Goal: Transaction & Acquisition: Purchase product/service

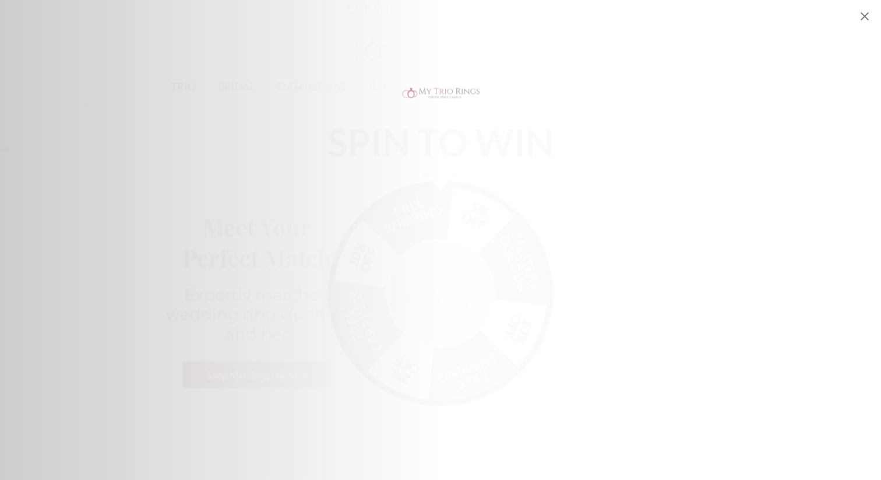
click at [464, 236] on img "Alia popup" at bounding box center [441, 283] width 110 height 110
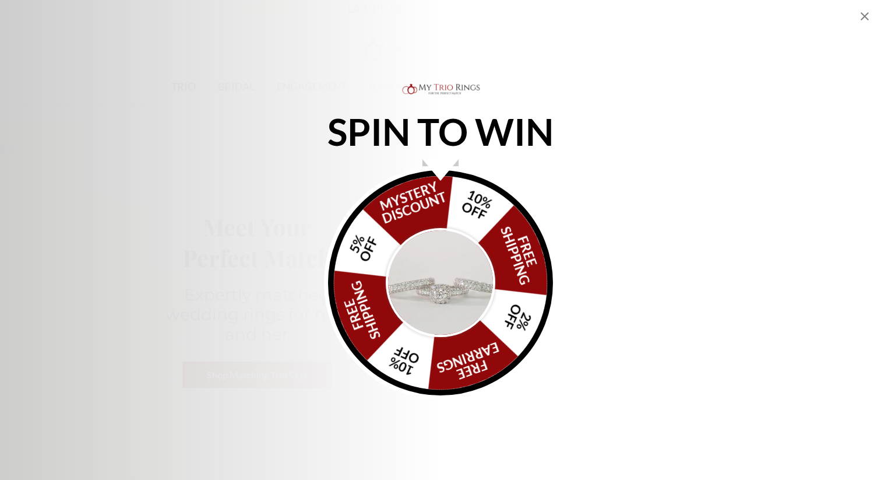
click at [447, 261] on img "Alia popup" at bounding box center [441, 283] width 110 height 110
click at [461, 212] on div "FREE SHIPPING 5% OFF Mystery Discount 10% OFF FREE SHIPPING 2% OFF FREE EARRING…" at bounding box center [440, 282] width 225 height 225
click at [868, 19] on icon "Close popup" at bounding box center [865, 16] width 14 height 14
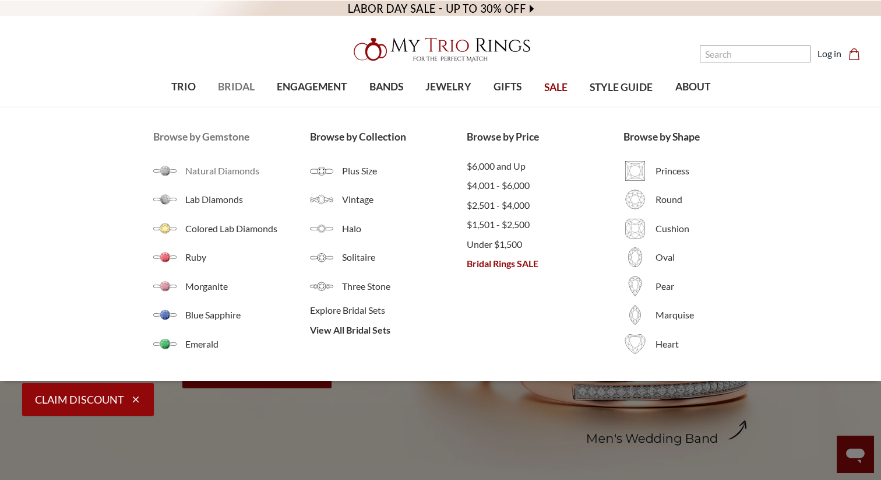
click at [189, 168] on span "Natural Diamonds" at bounding box center [247, 171] width 125 height 14
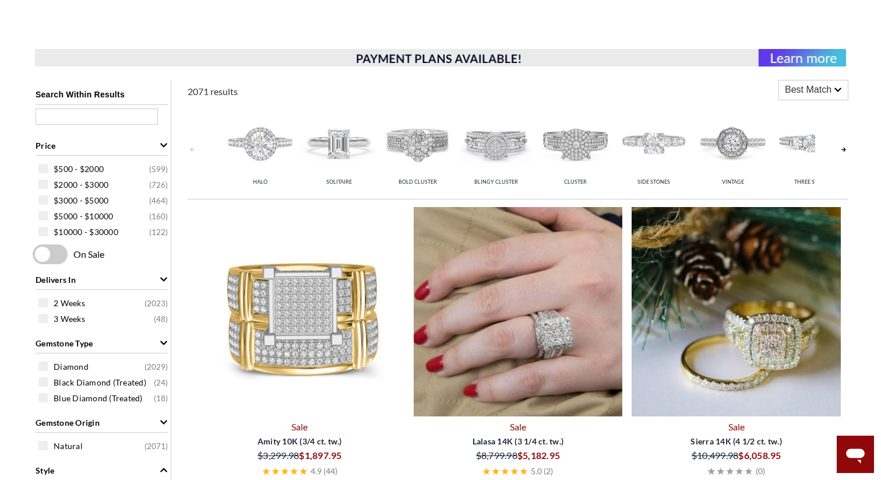
scroll to position [178, 0]
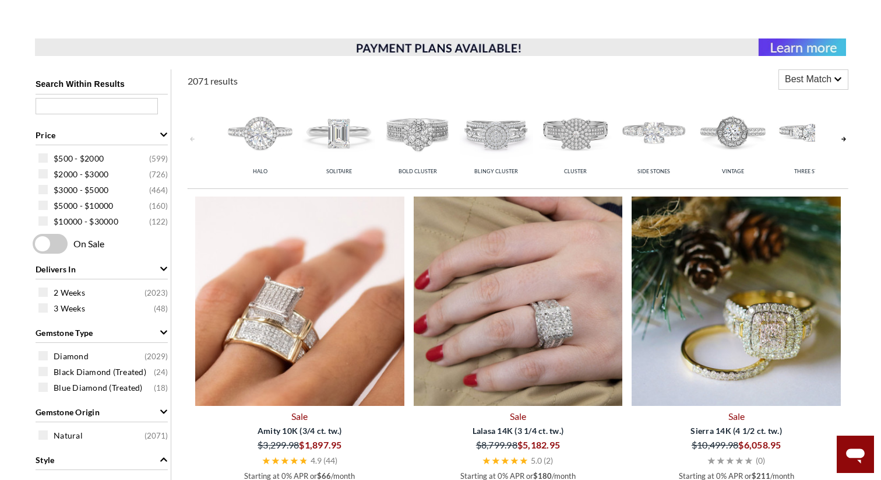
click at [279, 316] on img at bounding box center [299, 300] width 209 height 209
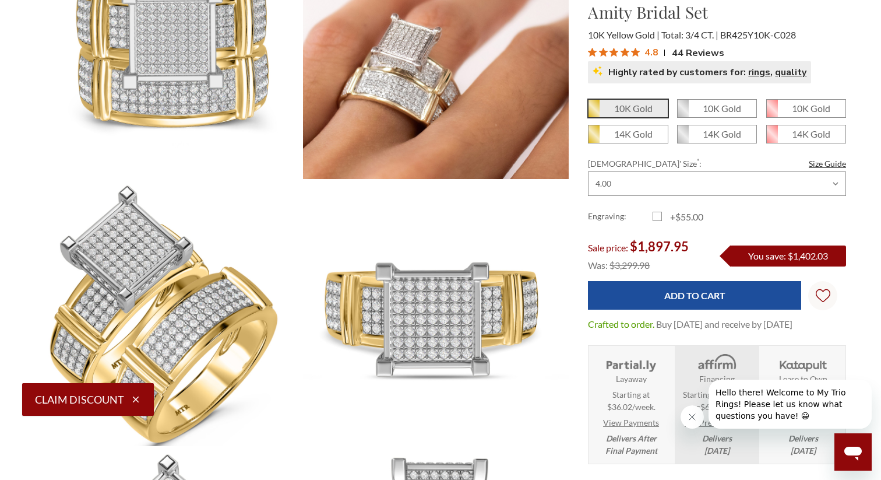
scroll to position [206, 0]
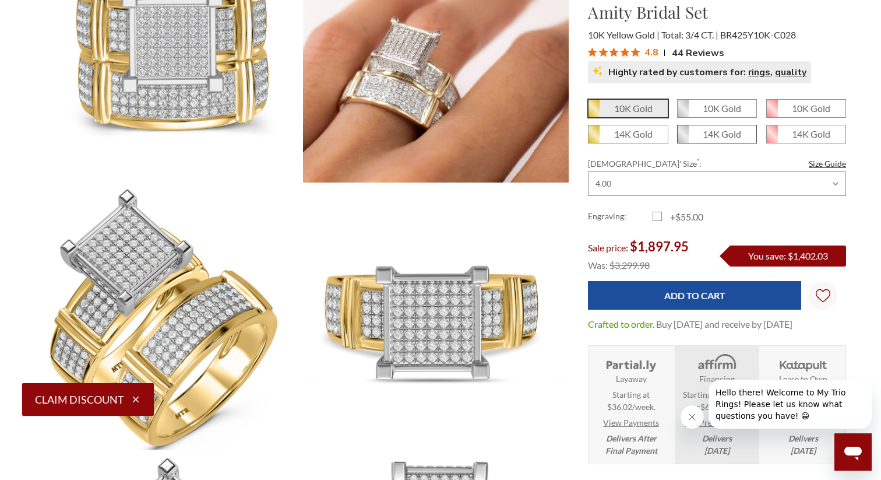
click at [726, 142] on span "14K Gold" at bounding box center [717, 133] width 79 height 17
click at [683, 139] on input "14K Gold" at bounding box center [682, 138] width 1 height 1
radio input "true"
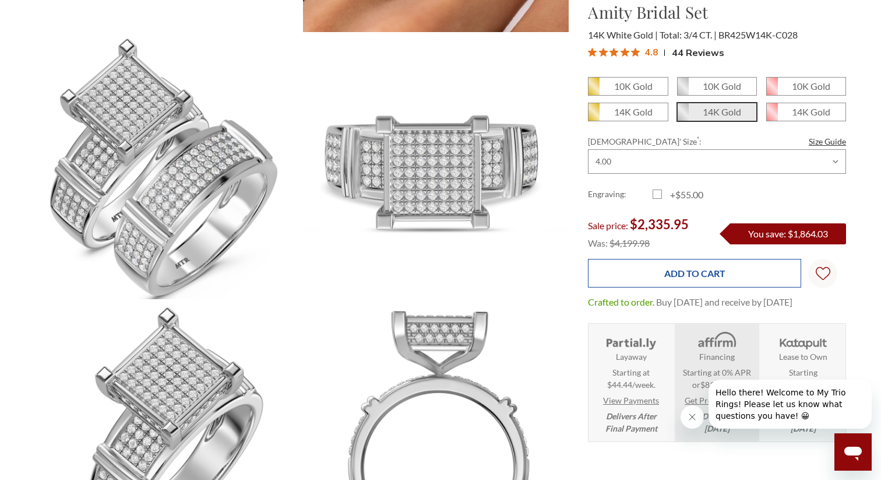
scroll to position [309, 0]
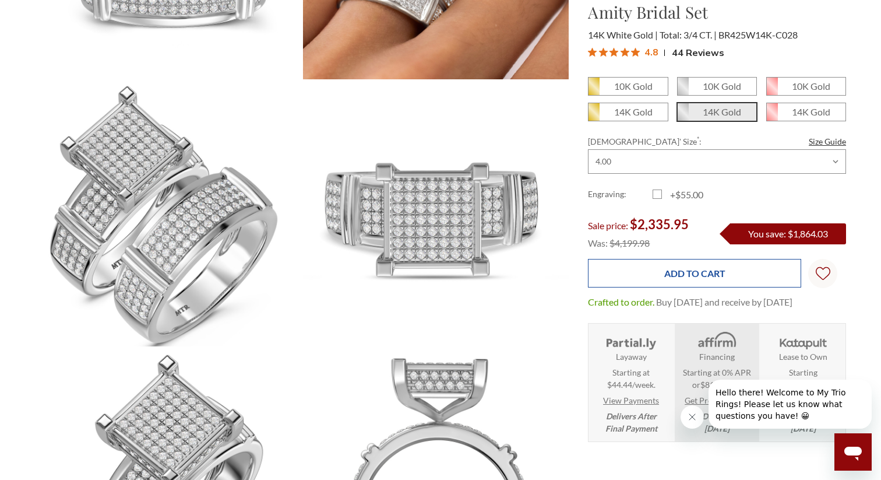
click at [672, 285] on input "Add to Cart" at bounding box center [694, 273] width 213 height 29
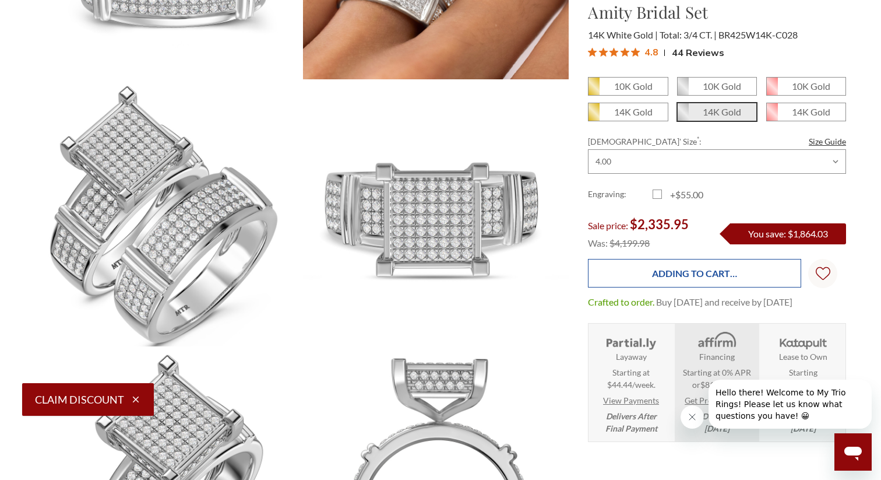
type input "Add to Cart"
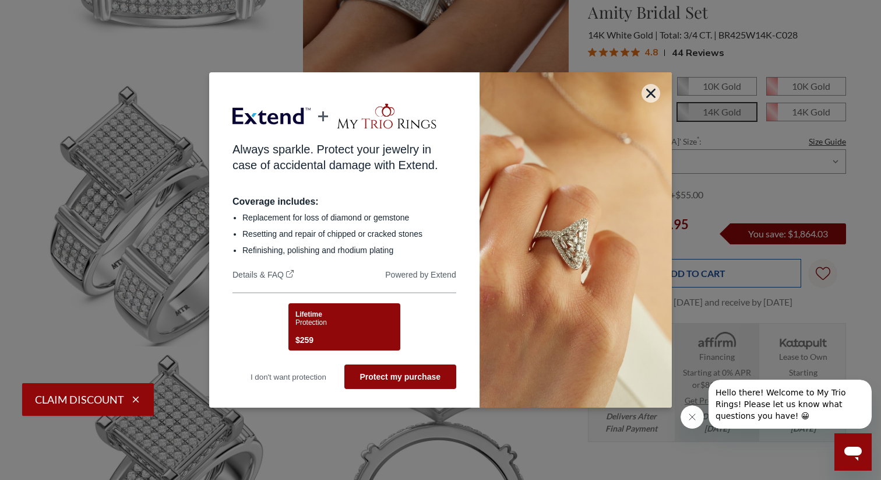
scroll to position [0, 0]
click at [327, 217] on li "Replacement for loss of diamond or gemstone" at bounding box center [349, 218] width 214 height 12
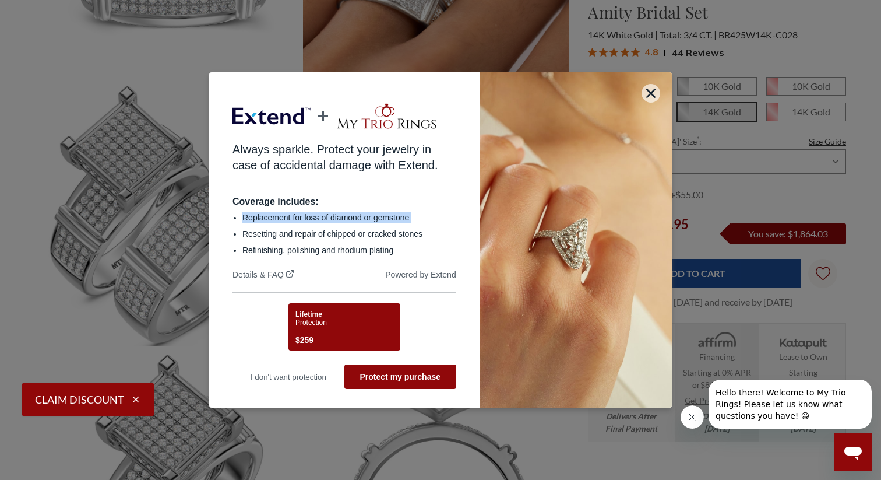
click at [327, 217] on li "Replacement for loss of diamond or gemstone" at bounding box center [349, 218] width 214 height 12
click at [325, 230] on li "Resetting and repair of chipped or cracked stones" at bounding box center [349, 234] width 214 height 12
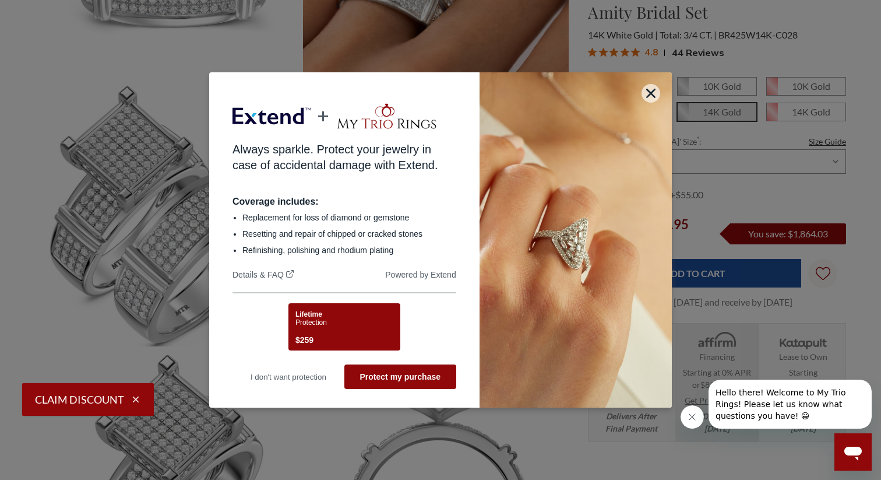
click at [328, 240] on ul "Replacement for loss of diamond or gemstone Resetting and repair of chipped or …" at bounding box center [345, 234] width 224 height 54
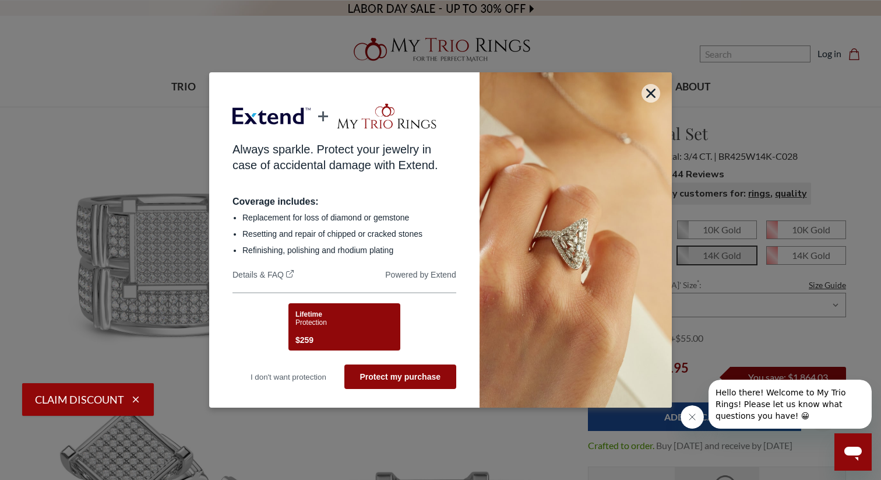
click at [317, 320] on span "Protection" at bounding box center [311, 322] width 31 height 8
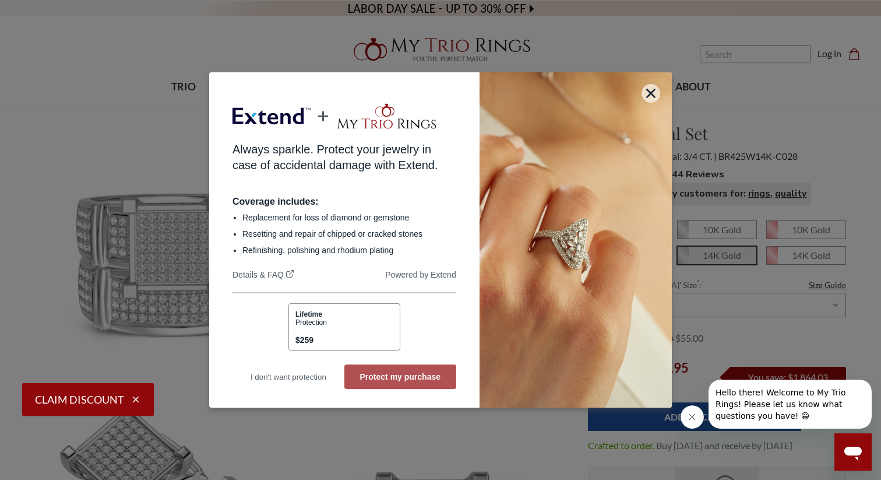
click at [389, 381] on button "Protect my purchase" at bounding box center [400, 376] width 112 height 24
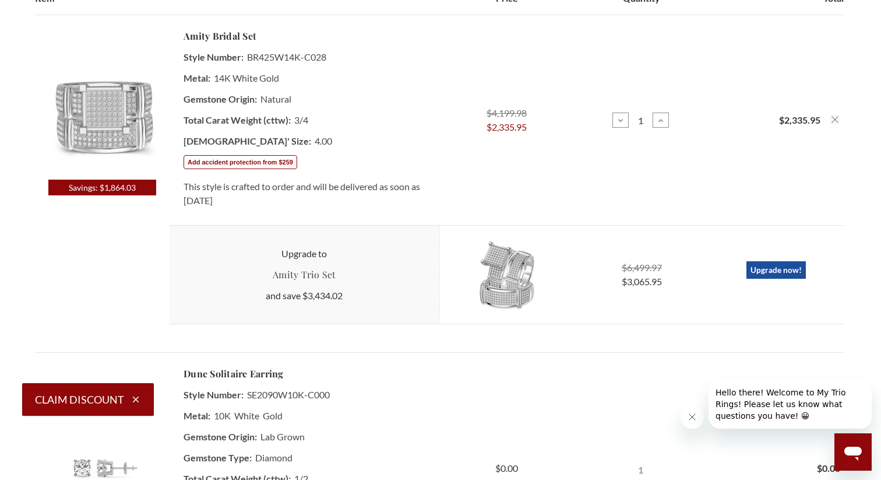
scroll to position [299, 0]
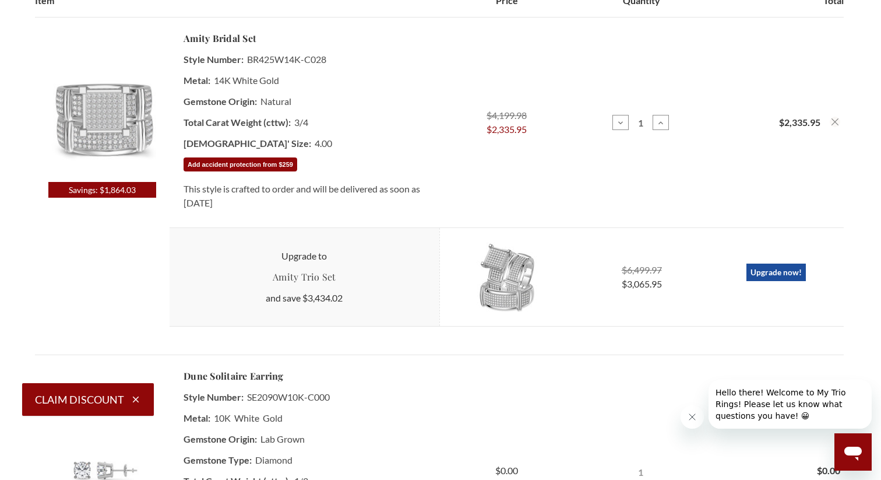
click at [248, 164] on button "Add accident protection from $259" at bounding box center [241, 164] width 114 height 14
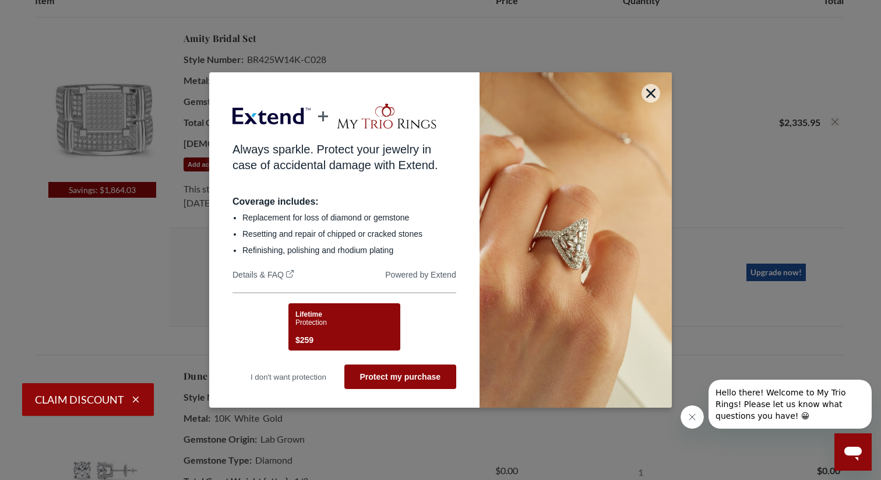
scroll to position [0, 0]
click at [359, 330] on div "Lifetime Protection $259" at bounding box center [343, 328] width 94 height 37
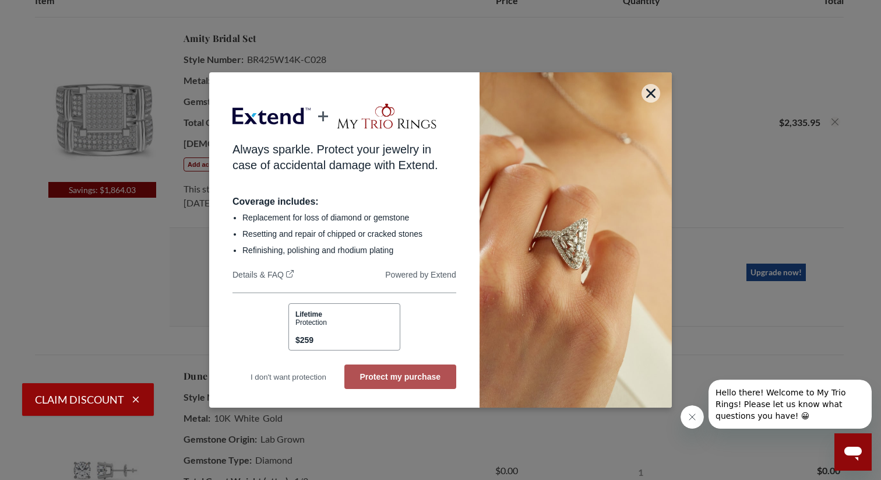
click at [382, 374] on button "Protect my purchase" at bounding box center [400, 376] width 112 height 24
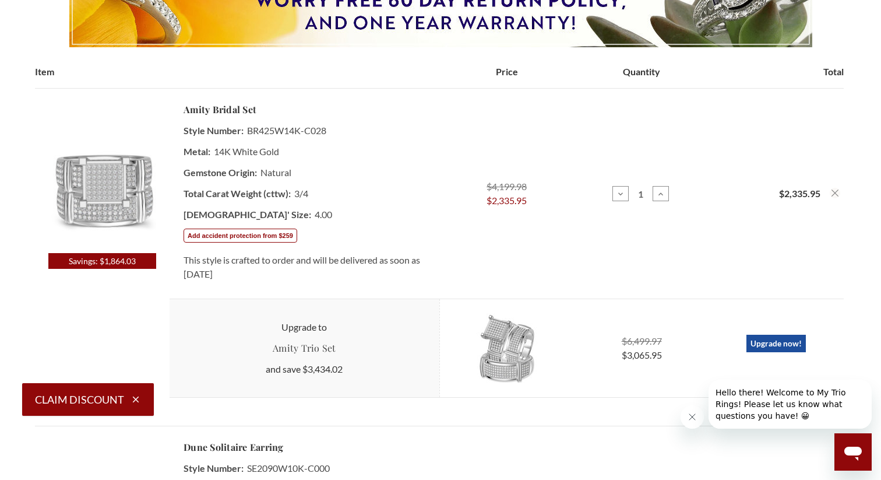
scroll to position [325, 0]
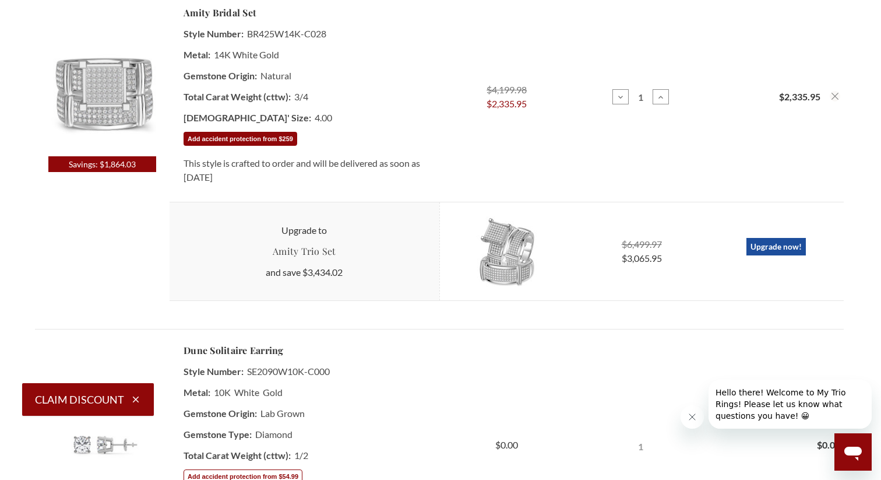
click at [286, 146] on button "Add accident protection from $259" at bounding box center [241, 139] width 114 height 14
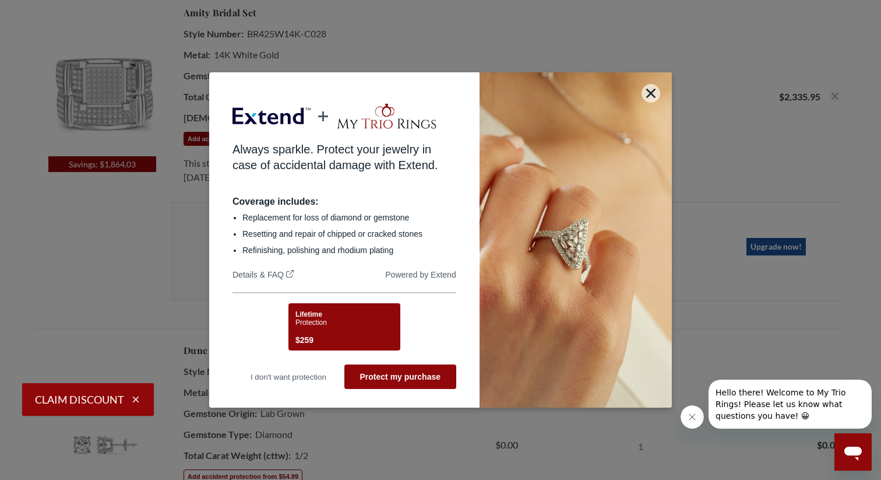
scroll to position [0, 0]
click at [382, 367] on button "Protect my purchase" at bounding box center [400, 376] width 112 height 24
